Goal: Purchase product/service

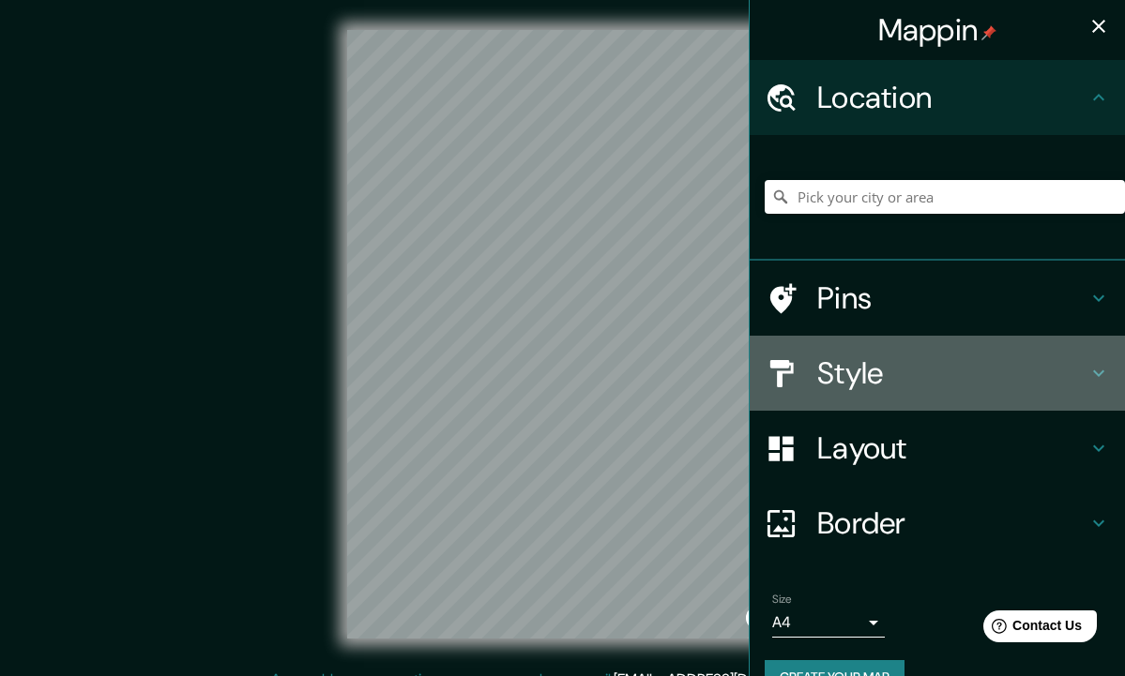
click at [893, 367] on h4 "Style" at bounding box center [952, 374] width 270 height 38
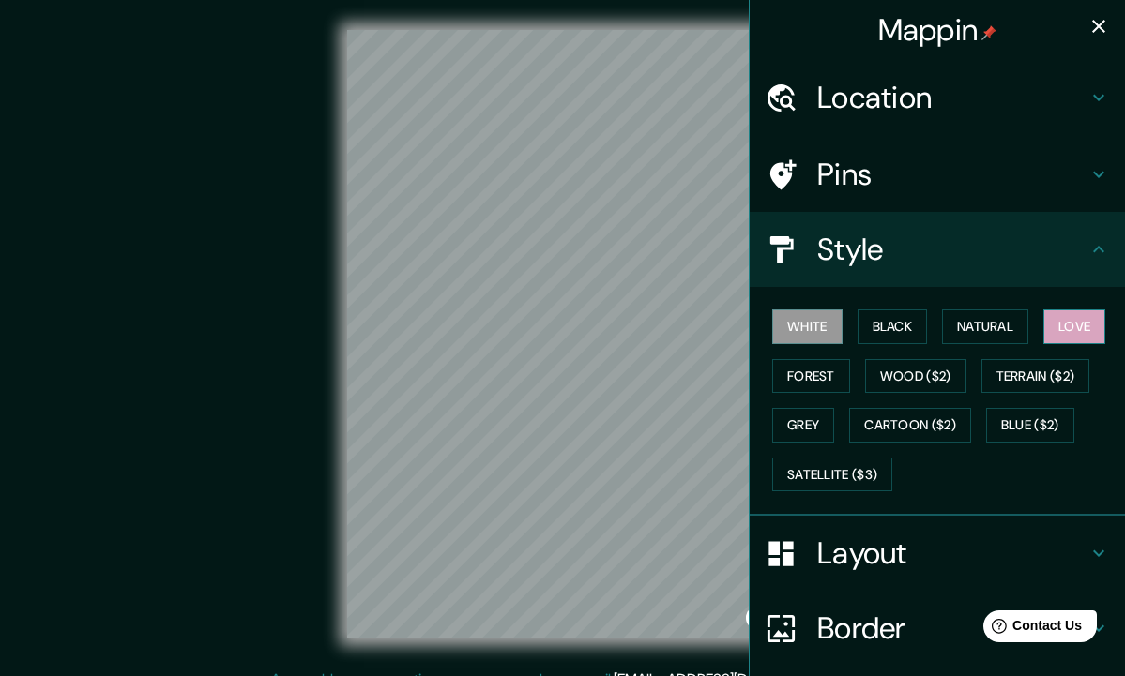
click at [1078, 310] on button "Love" at bounding box center [1074, 327] width 62 height 35
click at [1029, 376] on button "Terrain ($2)" at bounding box center [1035, 376] width 109 height 35
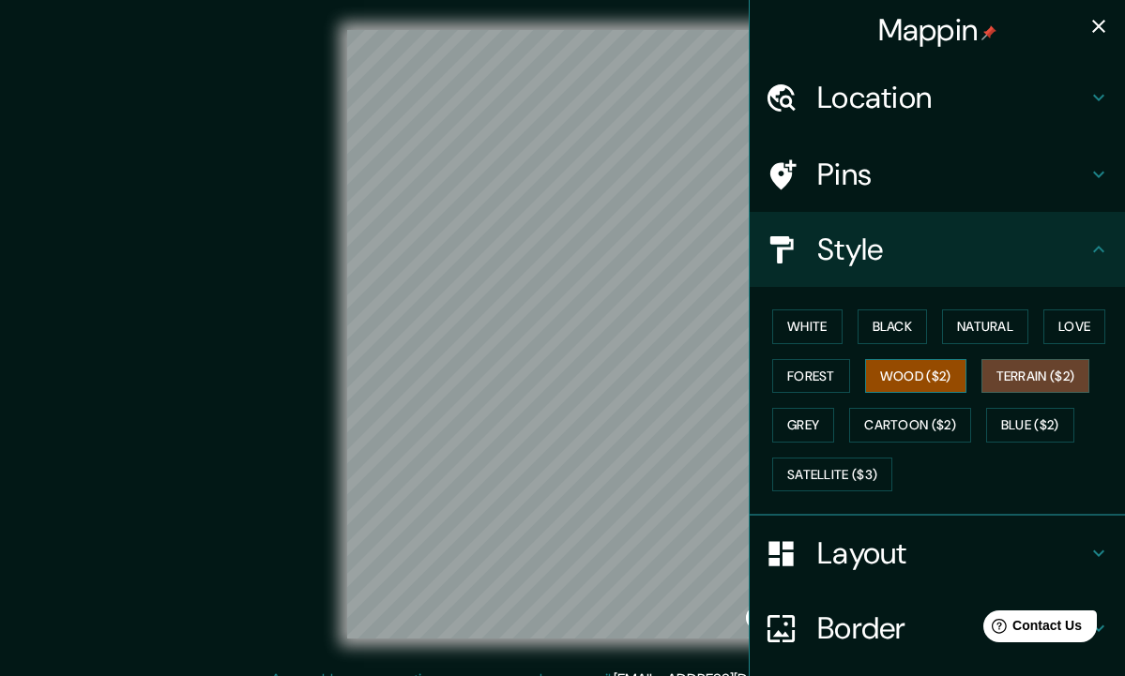
click at [941, 368] on button "Wood ($2)" at bounding box center [915, 376] width 101 height 35
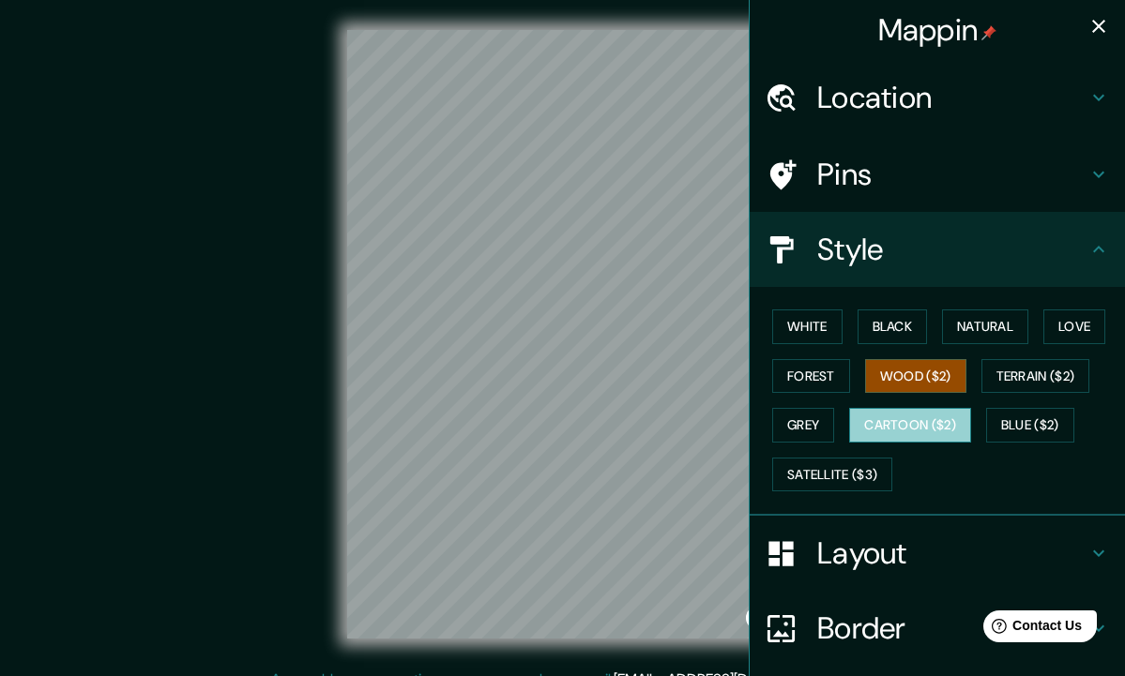
click at [891, 426] on button "Cartoon ($2)" at bounding box center [910, 425] width 122 height 35
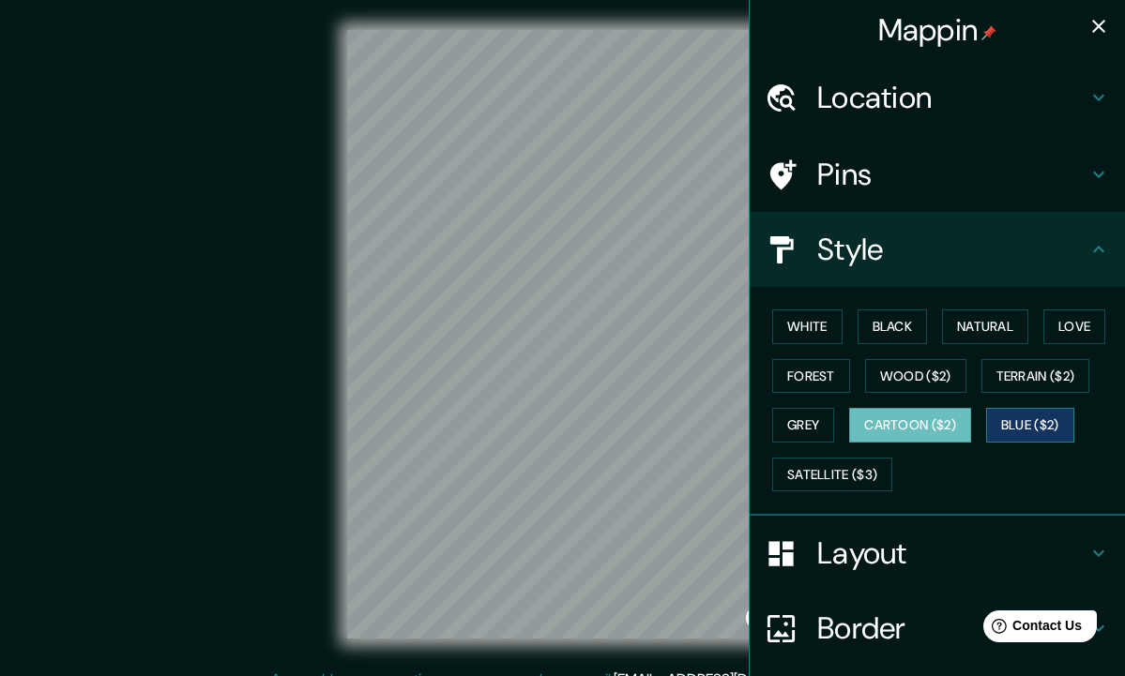
click at [1043, 420] on button "Blue ($2)" at bounding box center [1030, 425] width 88 height 35
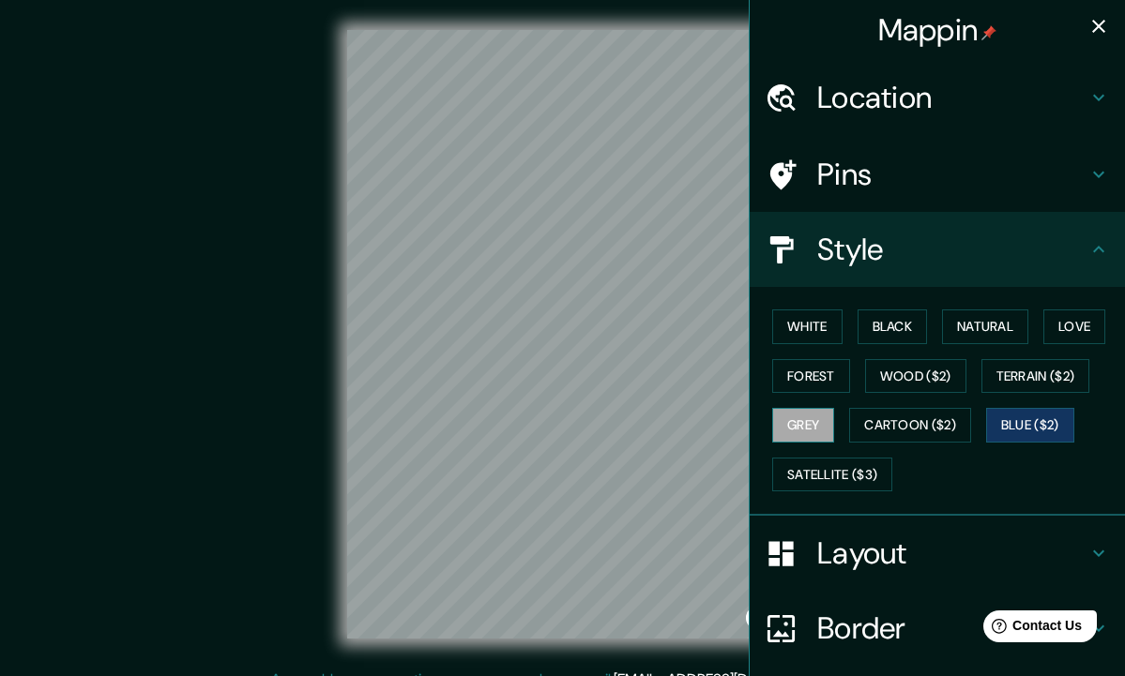
click at [804, 418] on button "Grey" at bounding box center [803, 425] width 62 height 35
click at [848, 474] on button "Satellite ($3)" at bounding box center [832, 475] width 120 height 35
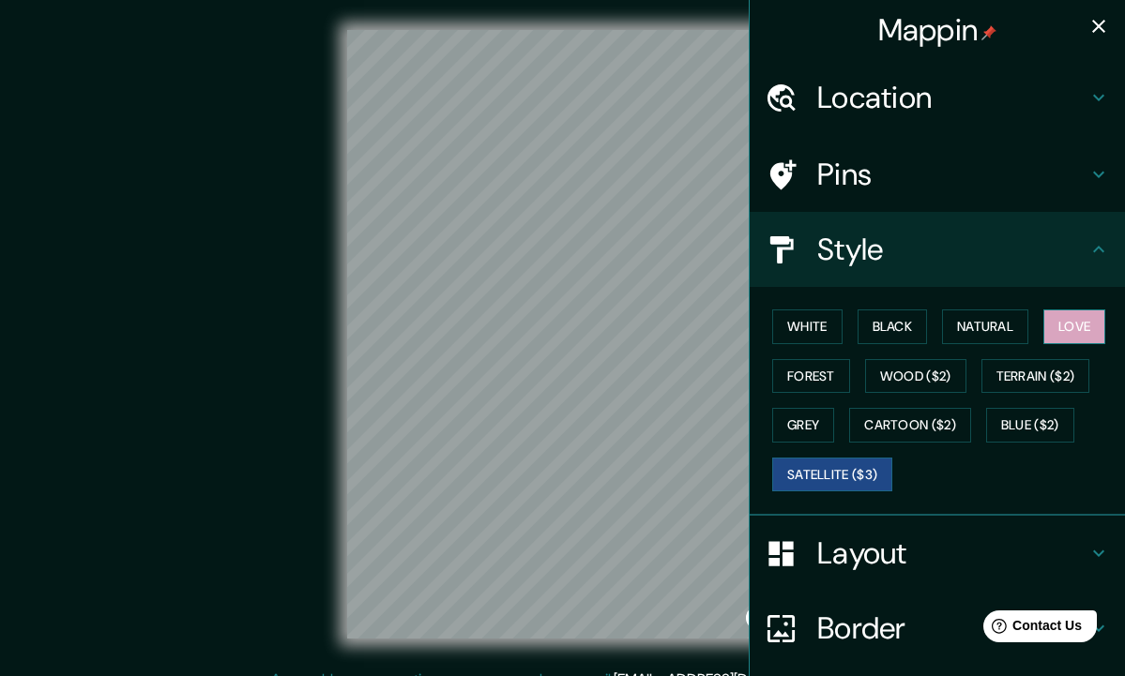
click at [1071, 322] on button "Love" at bounding box center [1074, 327] width 62 height 35
click at [985, 558] on h4 "Layout" at bounding box center [952, 554] width 270 height 38
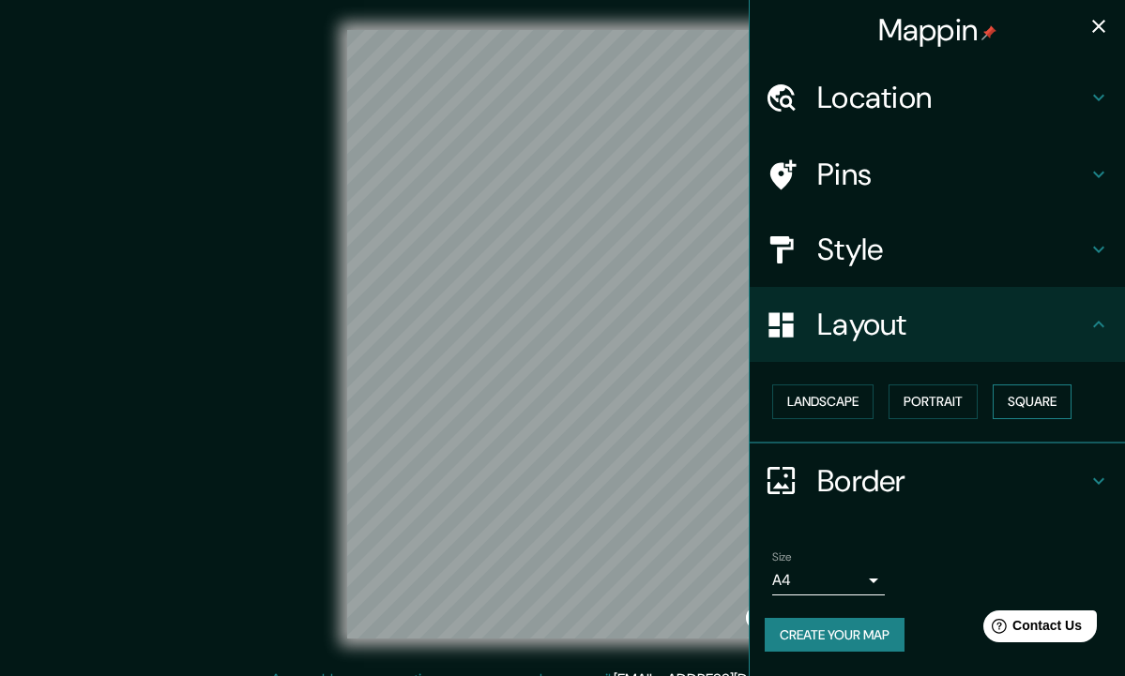
click at [1045, 400] on button "Square" at bounding box center [1031, 402] width 79 height 35
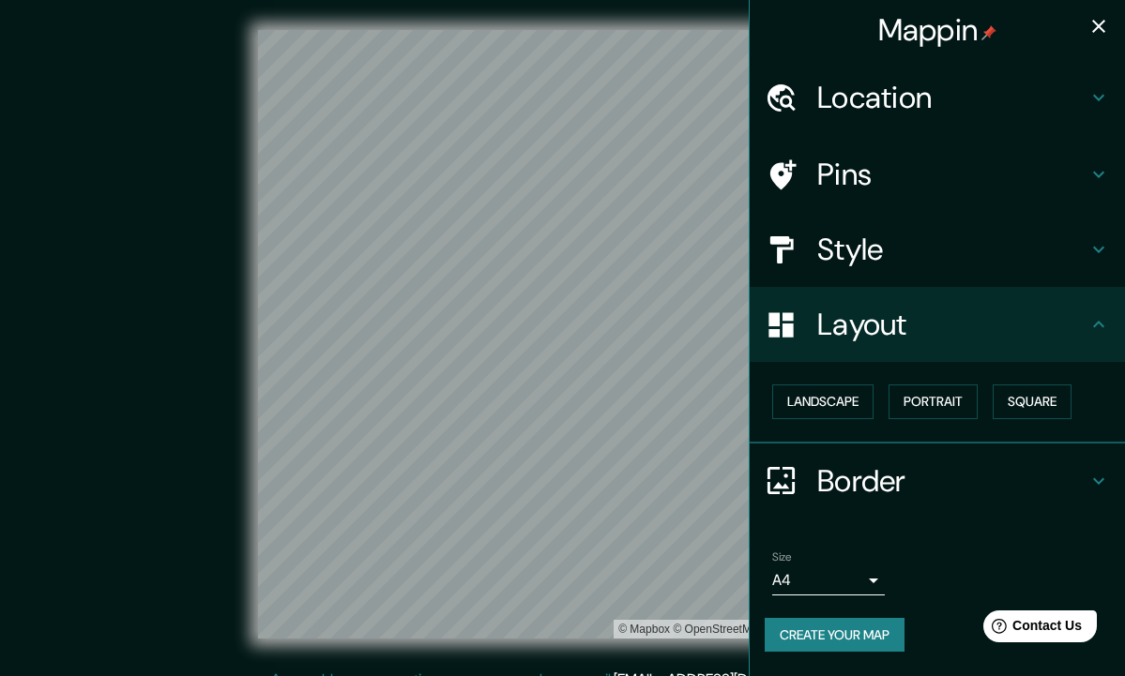
click at [124, 230] on div "© Mapbox © OpenStreetMap Improve this map" at bounding box center [562, 334] width 1012 height 609
click at [1109, 28] on icon "button" at bounding box center [1098, 26] width 23 height 23
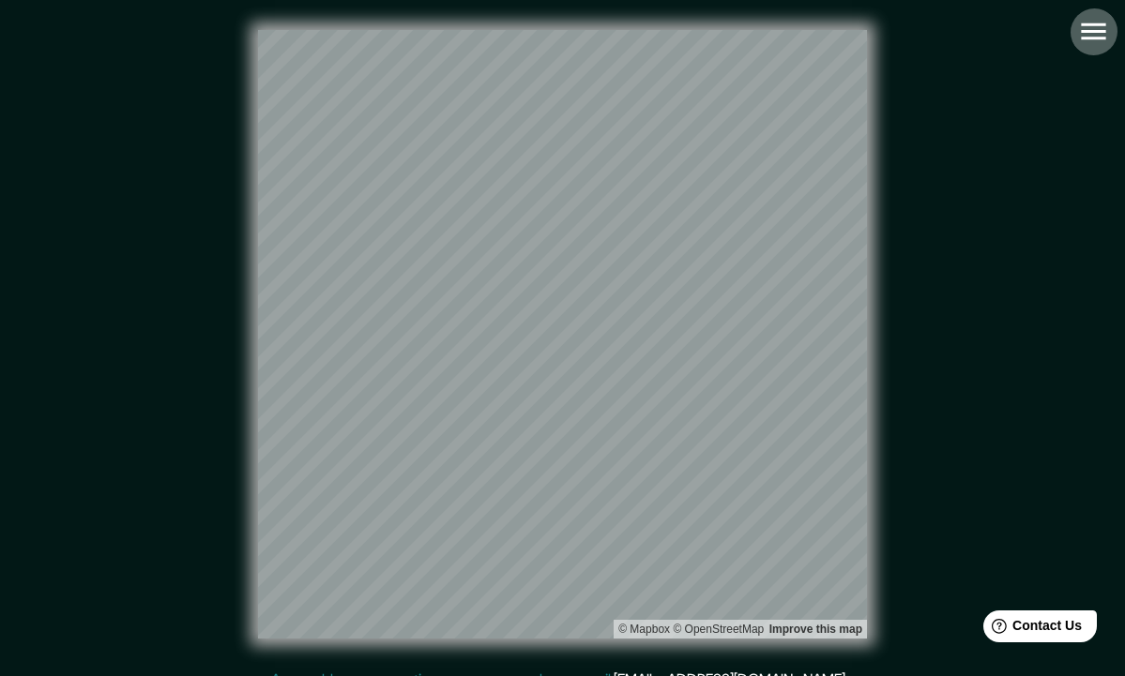
click at [1089, 42] on icon "button" at bounding box center [1093, 31] width 33 height 33
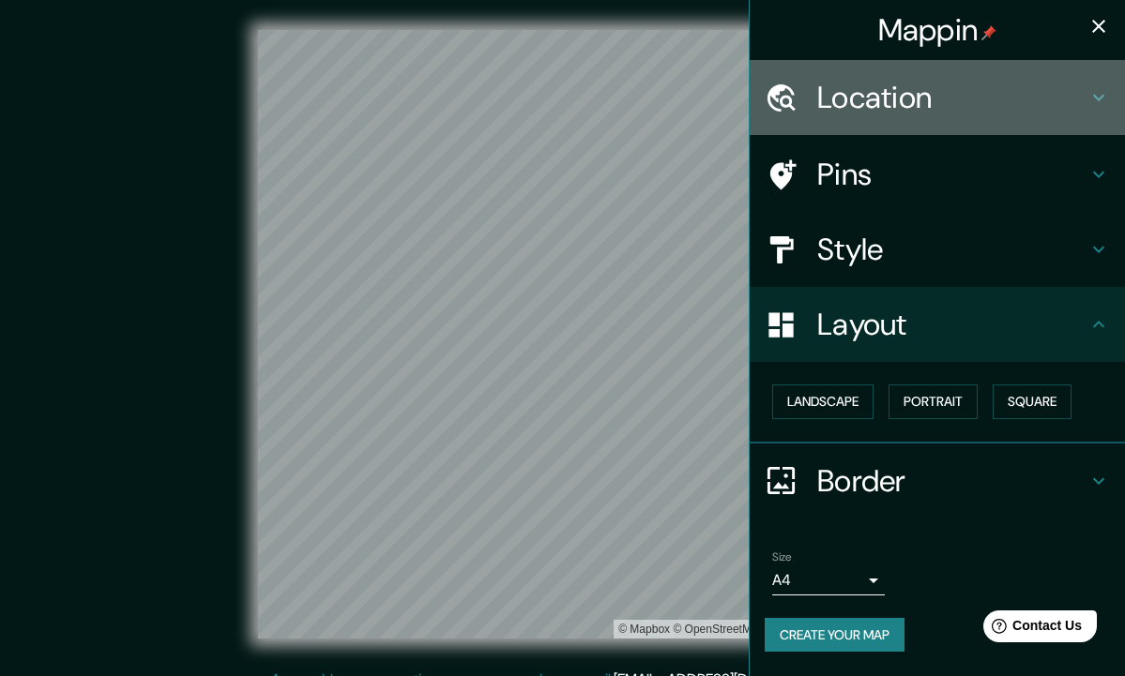
click at [1091, 92] on icon at bounding box center [1098, 97] width 23 height 23
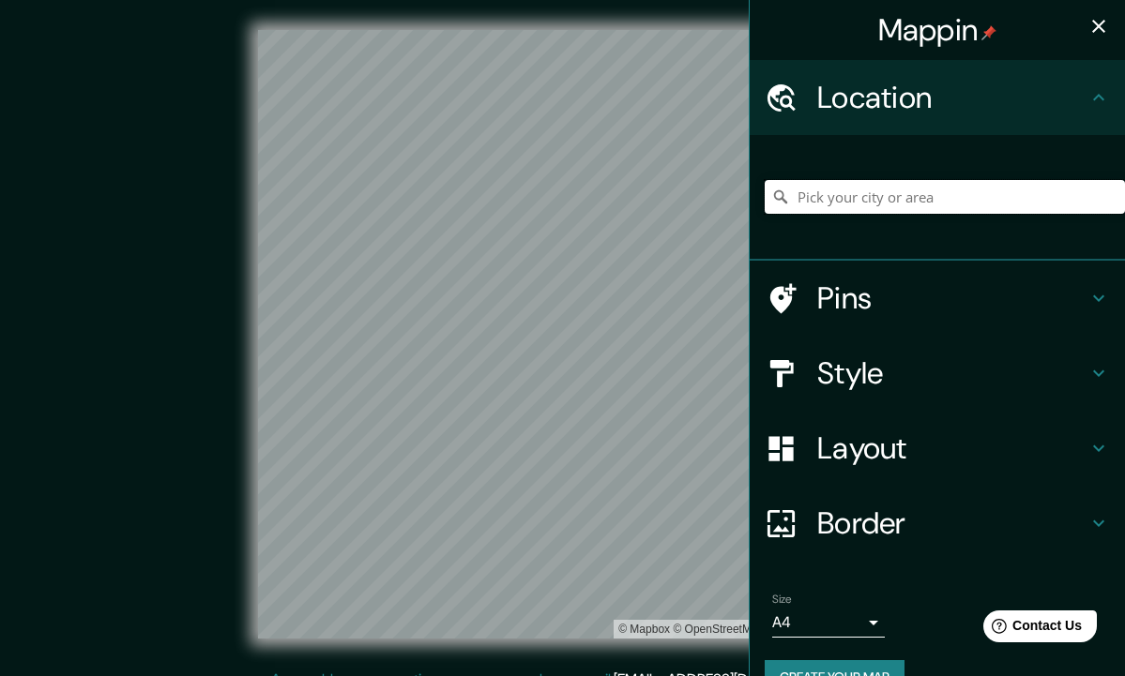
click at [859, 204] on input "Pick your city or area" at bounding box center [945, 197] width 360 height 34
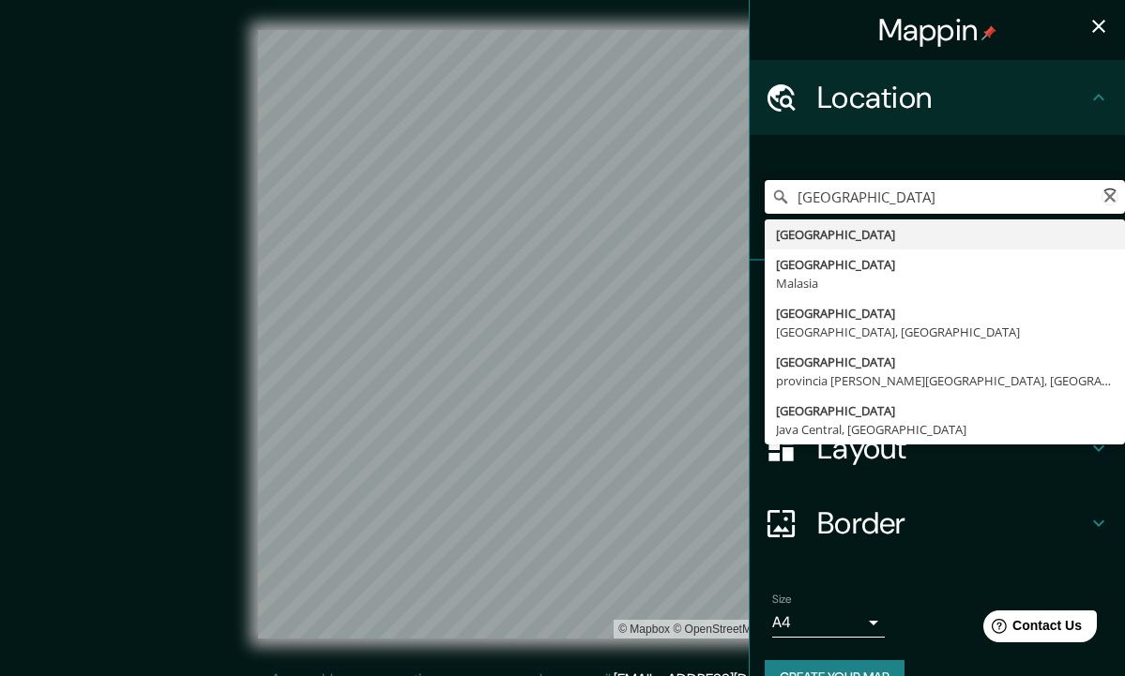
type input "[GEOGRAPHIC_DATA], [GEOGRAPHIC_DATA][PERSON_NAME], [GEOGRAPHIC_DATA]"
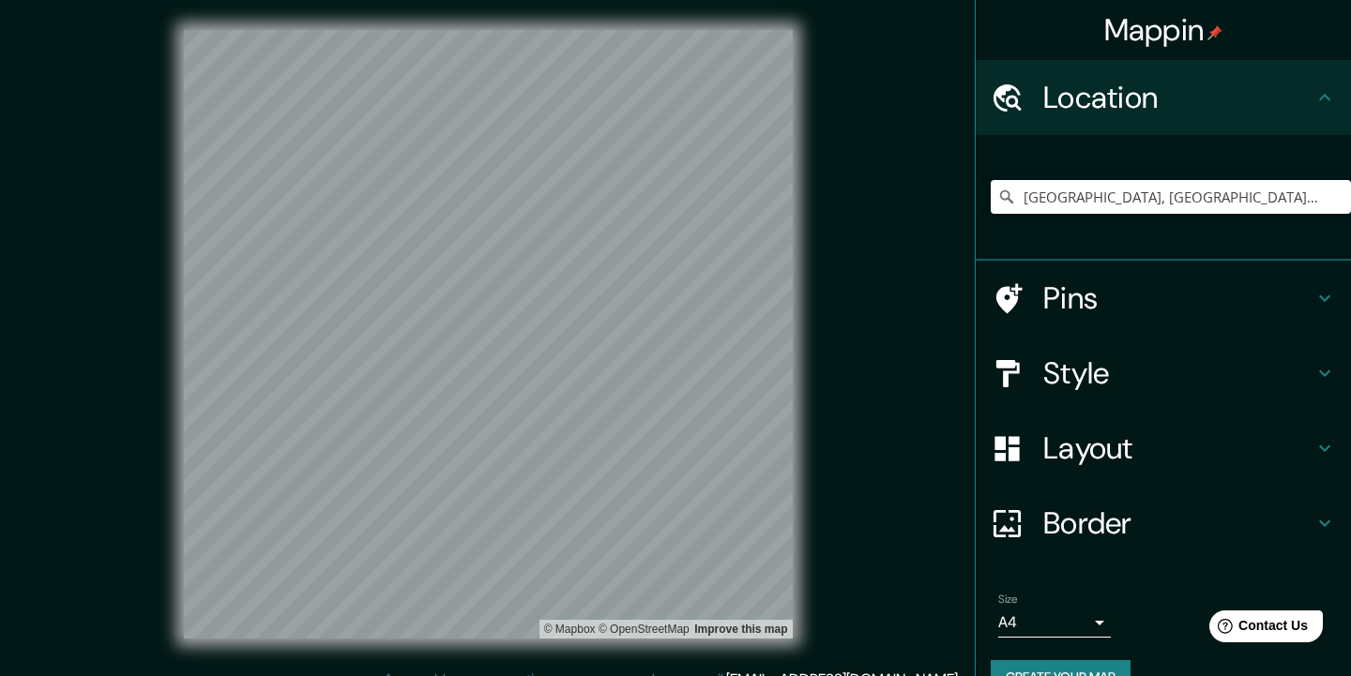
click at [1122, 359] on h4 "Style" at bounding box center [1178, 374] width 270 height 38
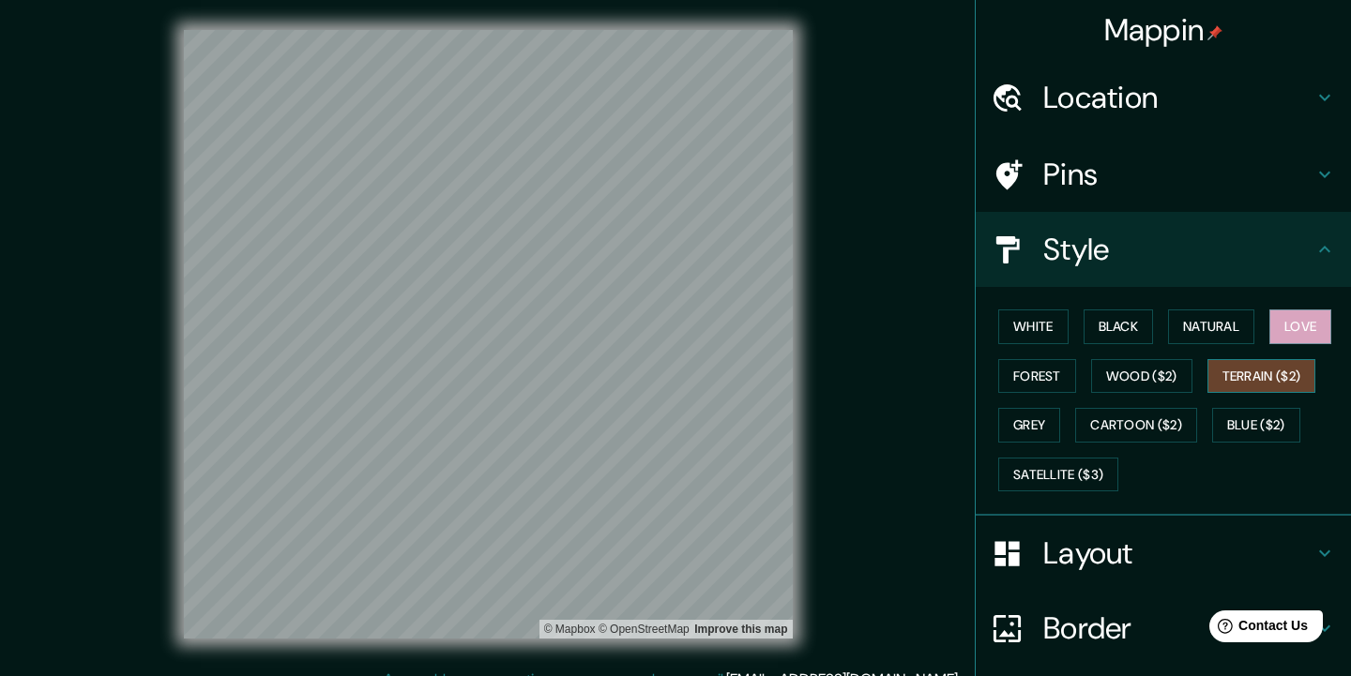
click at [1124, 371] on button "Terrain ($2)" at bounding box center [1261, 376] width 109 height 35
click at [1124, 321] on button "Love" at bounding box center [1300, 327] width 62 height 35
click at [896, 237] on div "© Mapbox © OpenStreetMap Improve this map" at bounding box center [488, 334] width 1216 height 609
click at [791, 28] on div "© Mapbox © OpenStreetMap Improve this map" at bounding box center [488, 334] width 1276 height 669
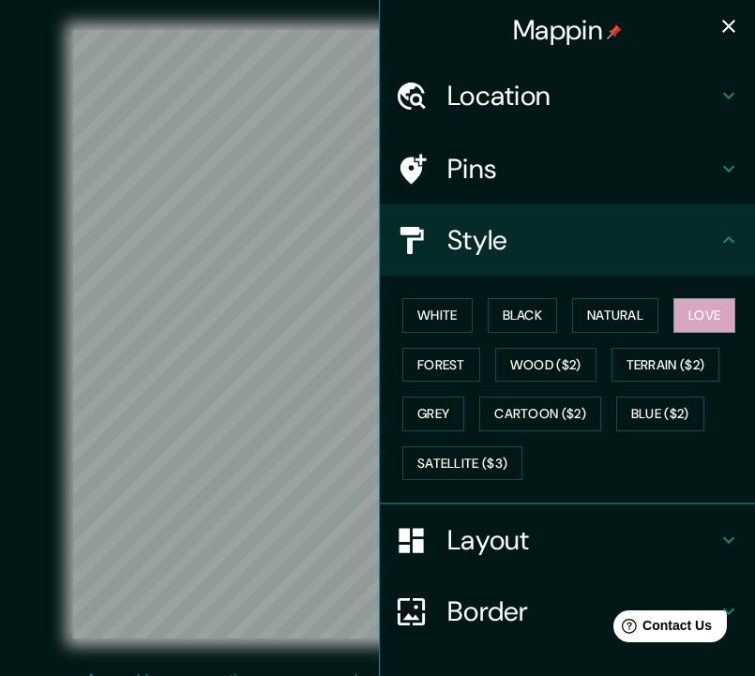
click at [190, 2] on div "© Mapbox © OpenStreetMap Improve this map" at bounding box center [378, 334] width 740 height 669
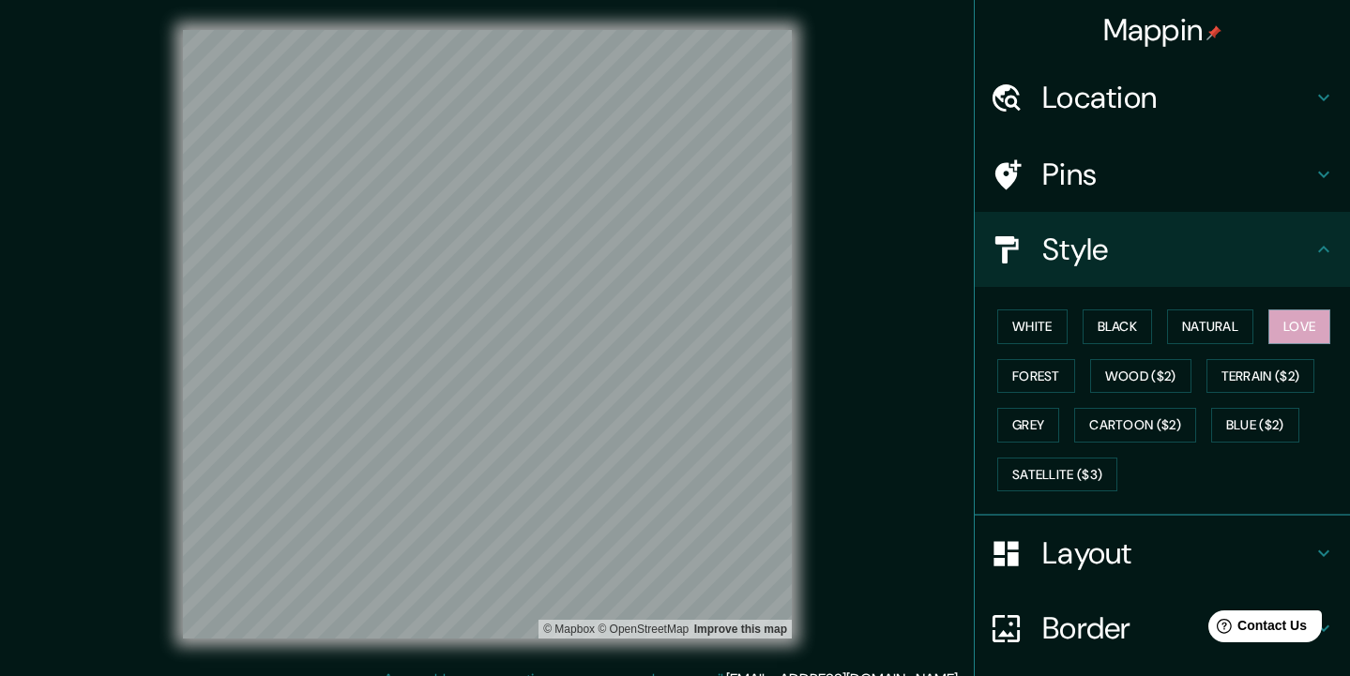
drag, startPoint x: 1293, startPoint y: 421, endPoint x: 843, endPoint y: 361, distance: 453.3
click at [843, 361] on div "Mappin Location [GEOGRAPHIC_DATA], [GEOGRAPHIC_DATA][PERSON_NAME], [GEOGRAPHIC_…" at bounding box center [675, 349] width 1350 height 699
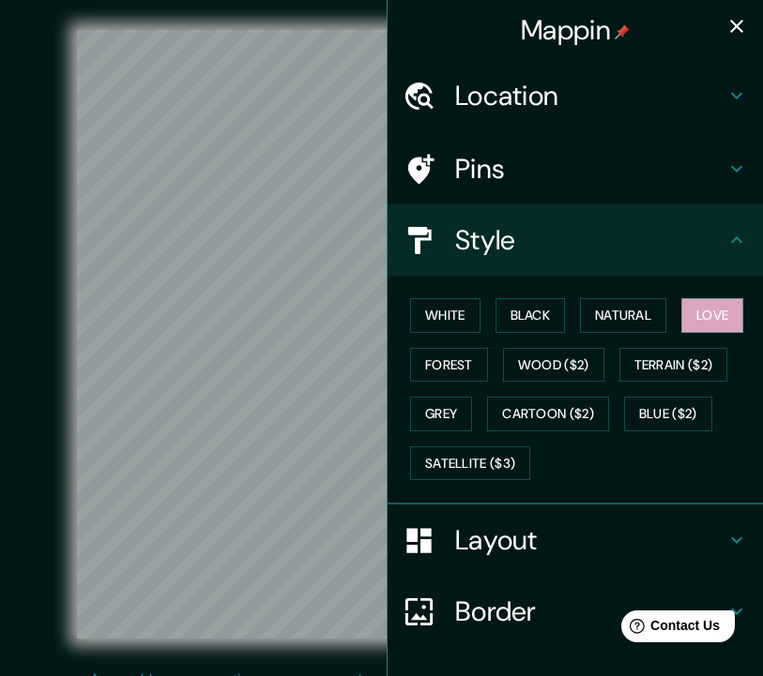
scroll to position [23, 0]
